Goal: Register for event/course

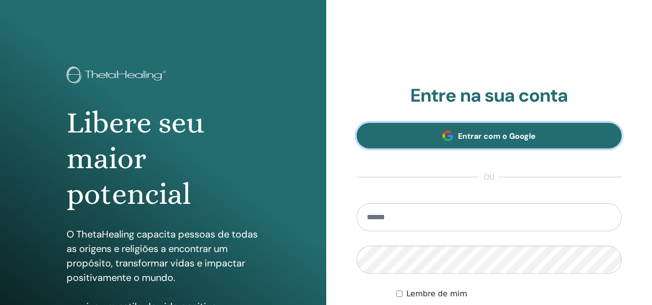
click at [482, 139] on font "Entrar com o Google" at bounding box center [497, 136] width 78 height 10
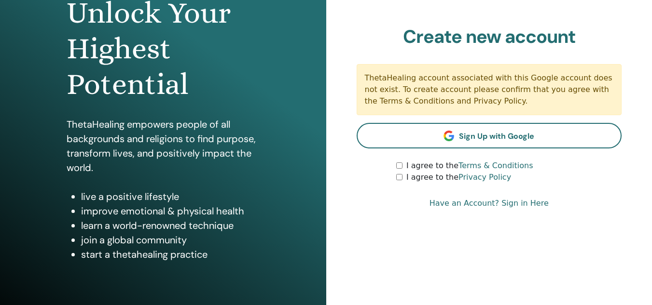
scroll to position [110, 0]
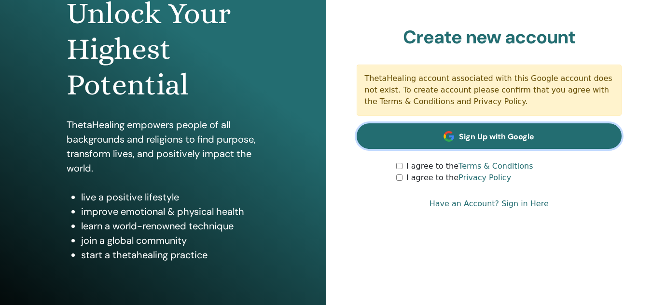
click at [467, 140] on span "Sign Up with Google" at bounding box center [496, 137] width 75 height 10
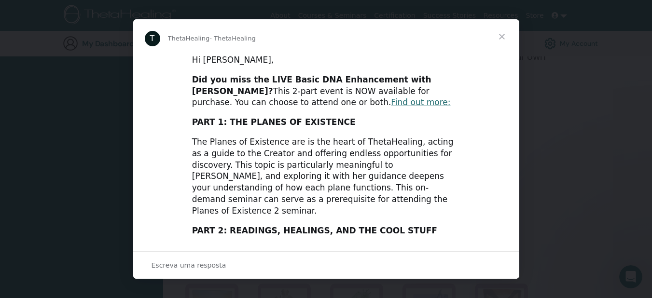
click at [500, 37] on span "Fechar" at bounding box center [501, 36] width 35 height 35
